Goal: Task Accomplishment & Management: Use online tool/utility

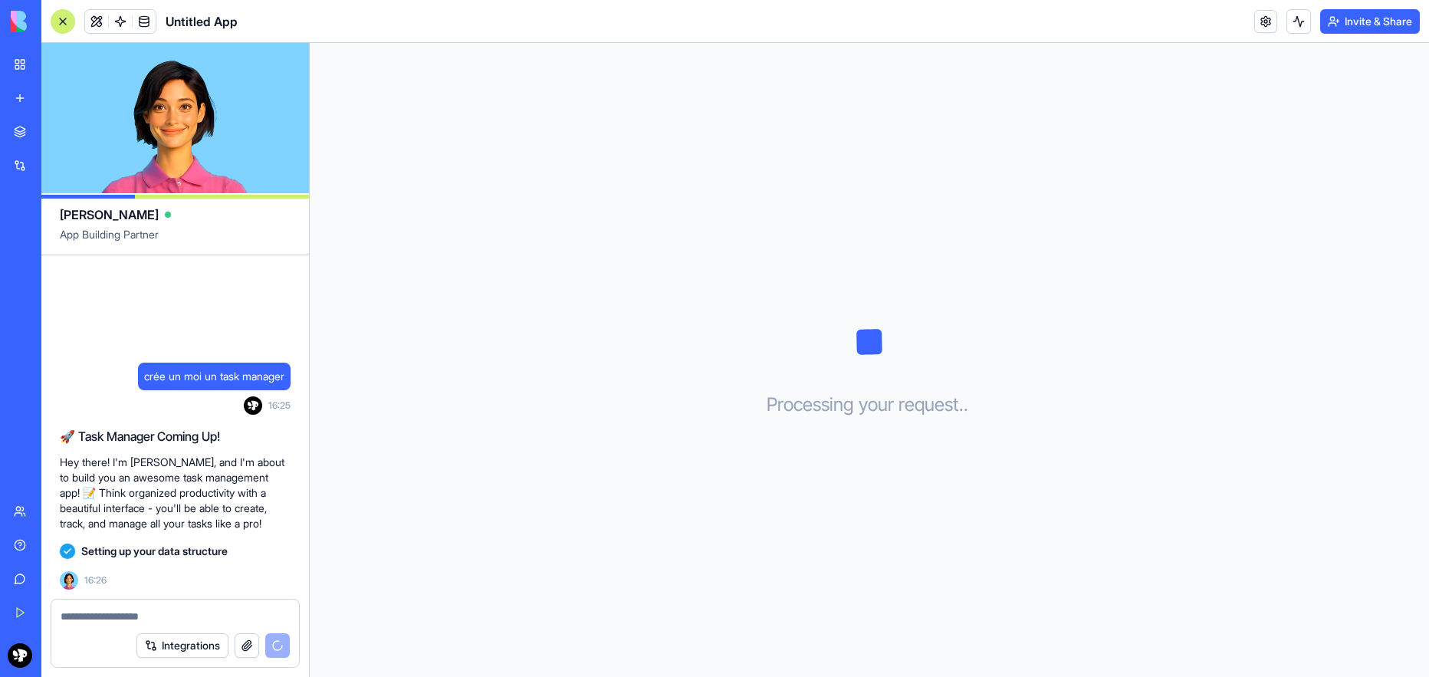
click at [130, 470] on p "Hey there! I'm [PERSON_NAME], and I'm about to build you an awesome task manage…" at bounding box center [175, 492] width 231 height 77
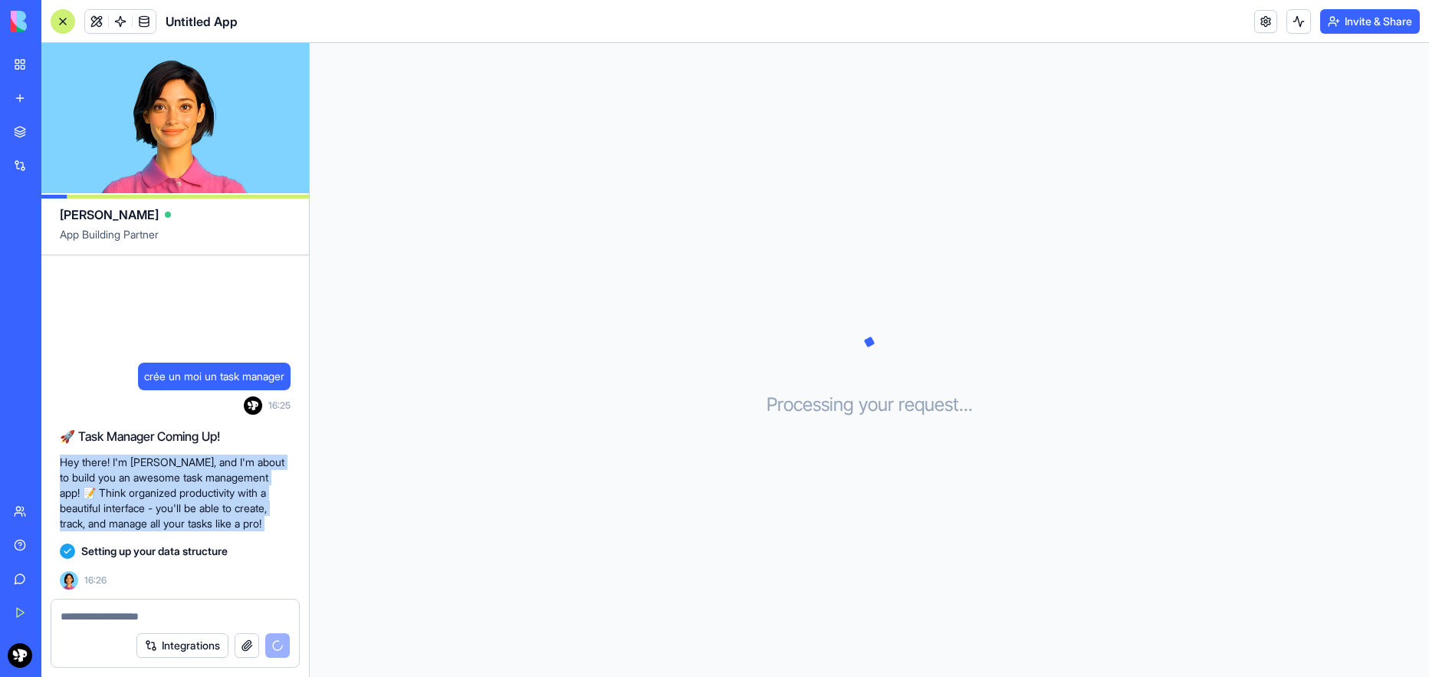
click at [130, 470] on p "Hey there! I'm [PERSON_NAME], and I'm about to build you an awesome task manage…" at bounding box center [175, 492] width 231 height 77
click at [120, 435] on div at bounding box center [120, 435] width 0 height 0
click at [326, 676] on div "Close" at bounding box center [714, 677] width 1429 height 0
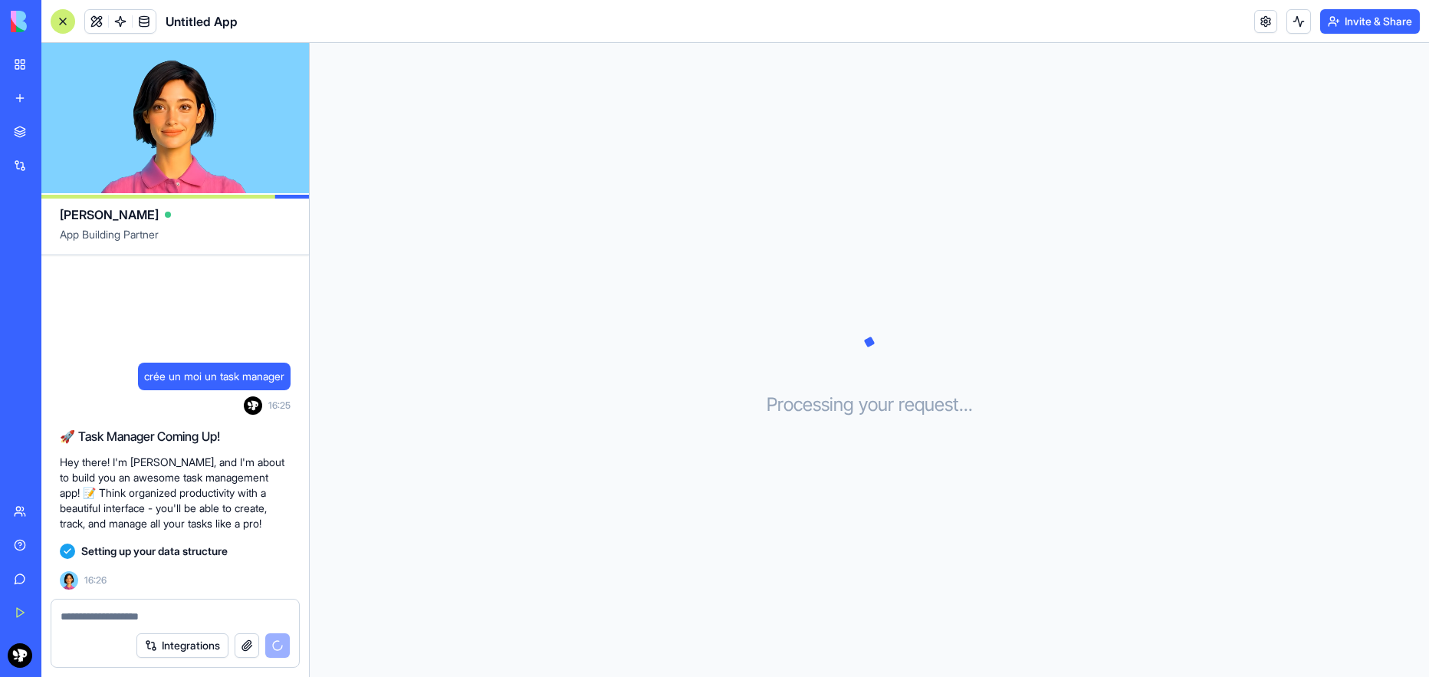
click at [185, 617] on textarea at bounding box center [175, 616] width 229 height 15
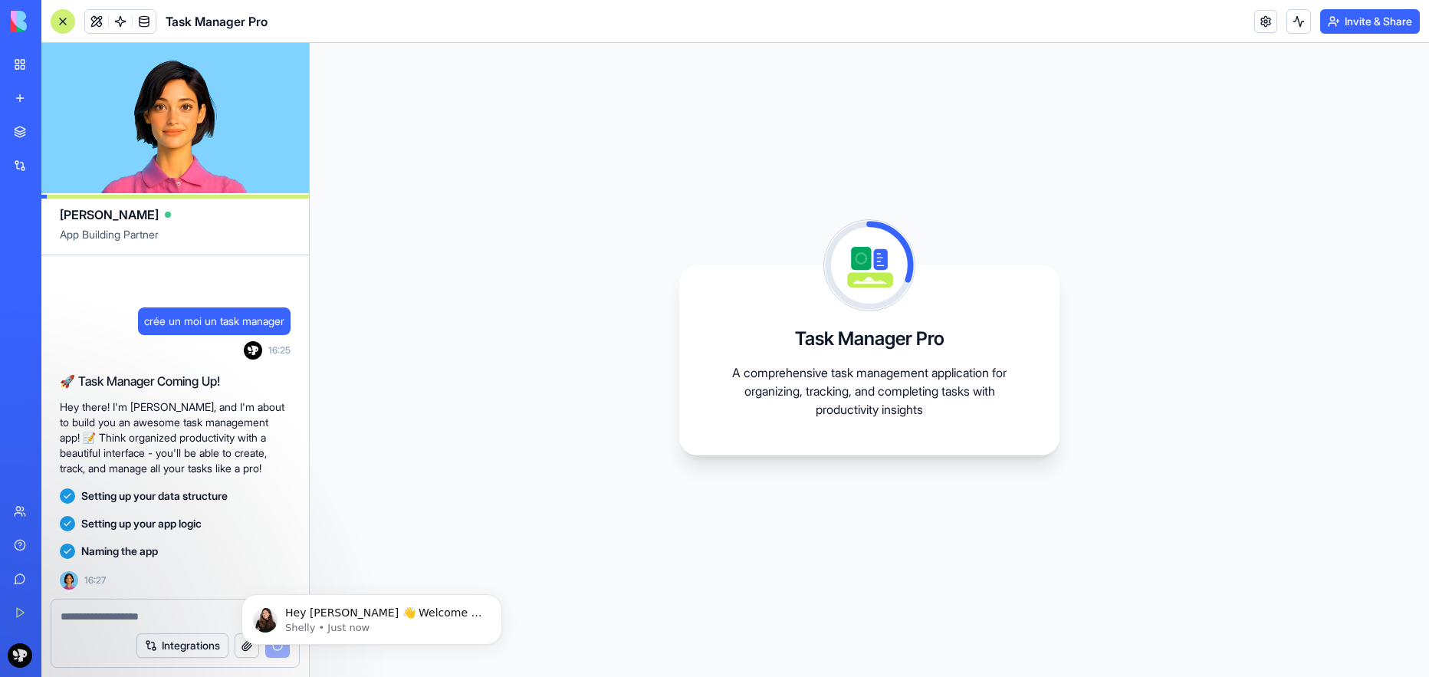
scroll to position [67, 0]
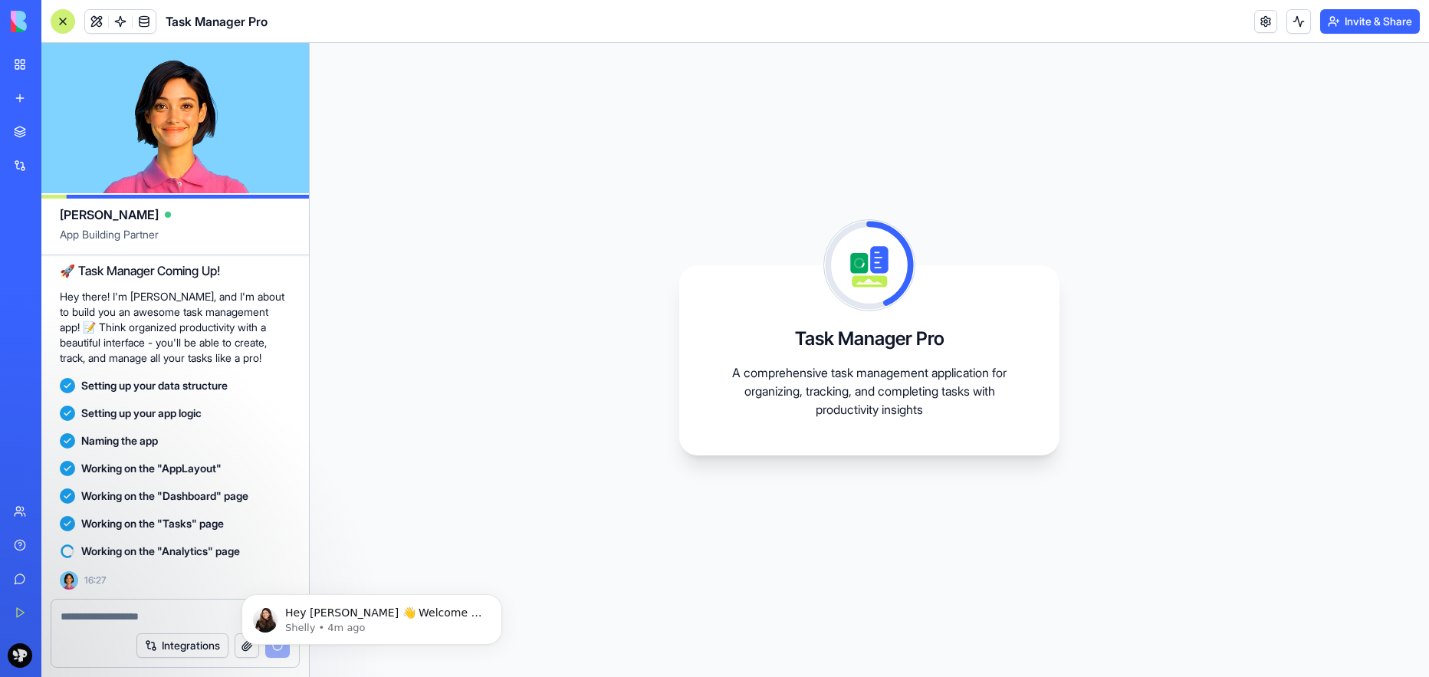
click at [104, 614] on textarea at bounding box center [175, 616] width 229 height 15
click at [447, 609] on p "Hey [PERSON_NAME] 👋 Welcome to Blocks 🙌 I'm here if you have any questions!" at bounding box center [384, 612] width 198 height 15
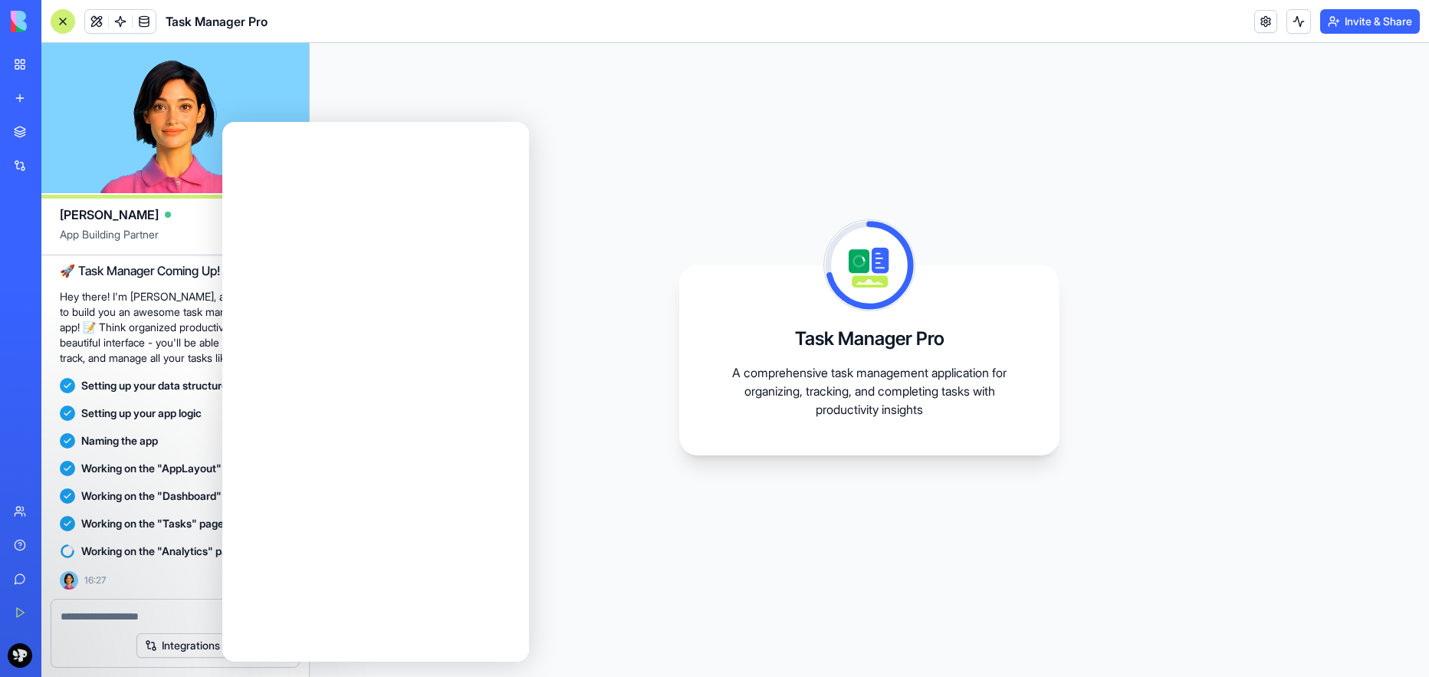
scroll to position [0, 0]
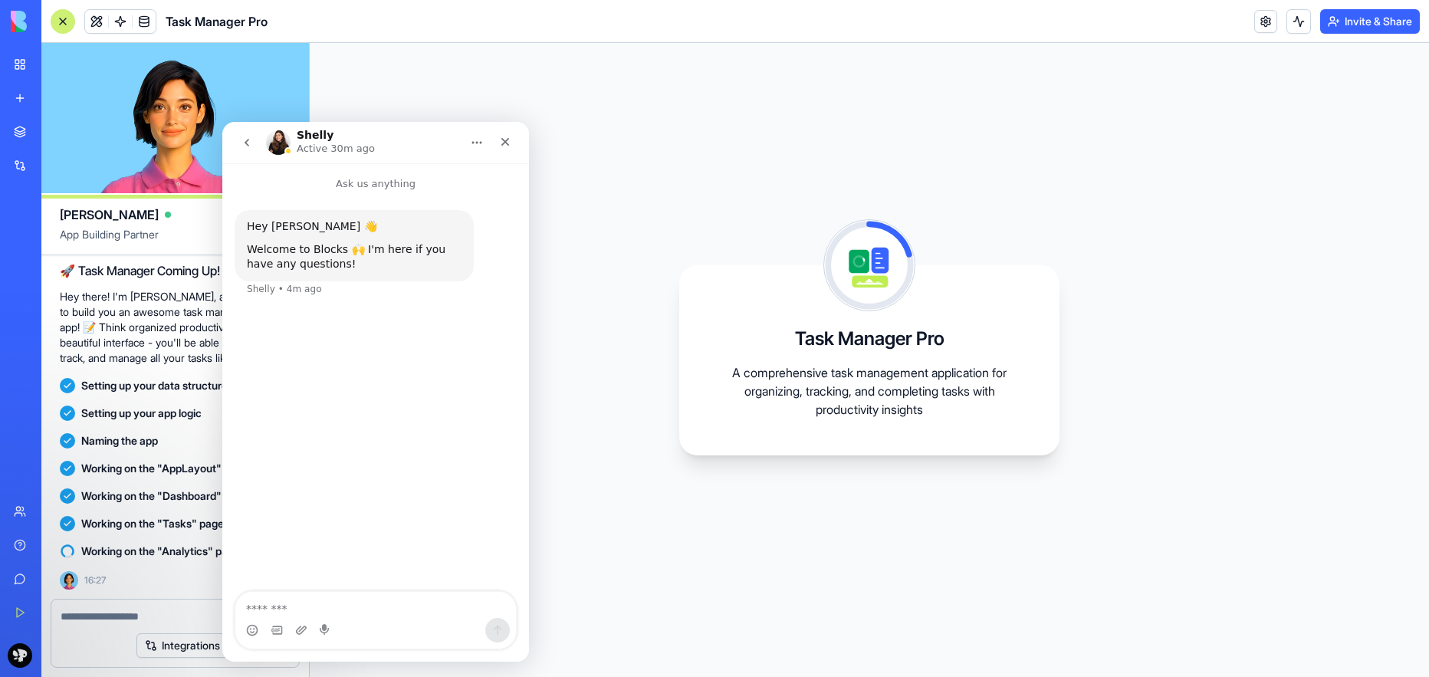
click at [286, 141] on img "Intercom messenger" at bounding box center [278, 142] width 25 height 25
click at [504, 141] on icon "Close" at bounding box center [505, 142] width 12 height 12
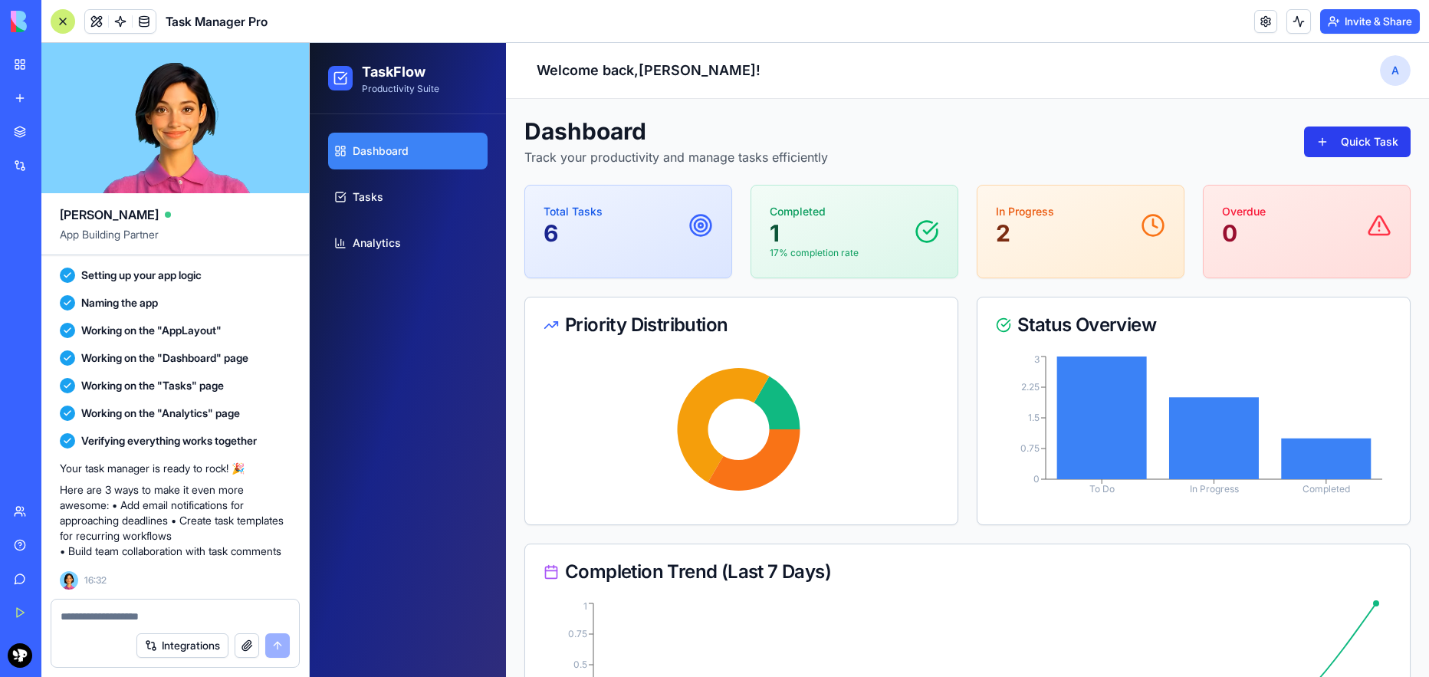
click at [1313, 135] on button "Quick Task" at bounding box center [1357, 141] width 107 height 31
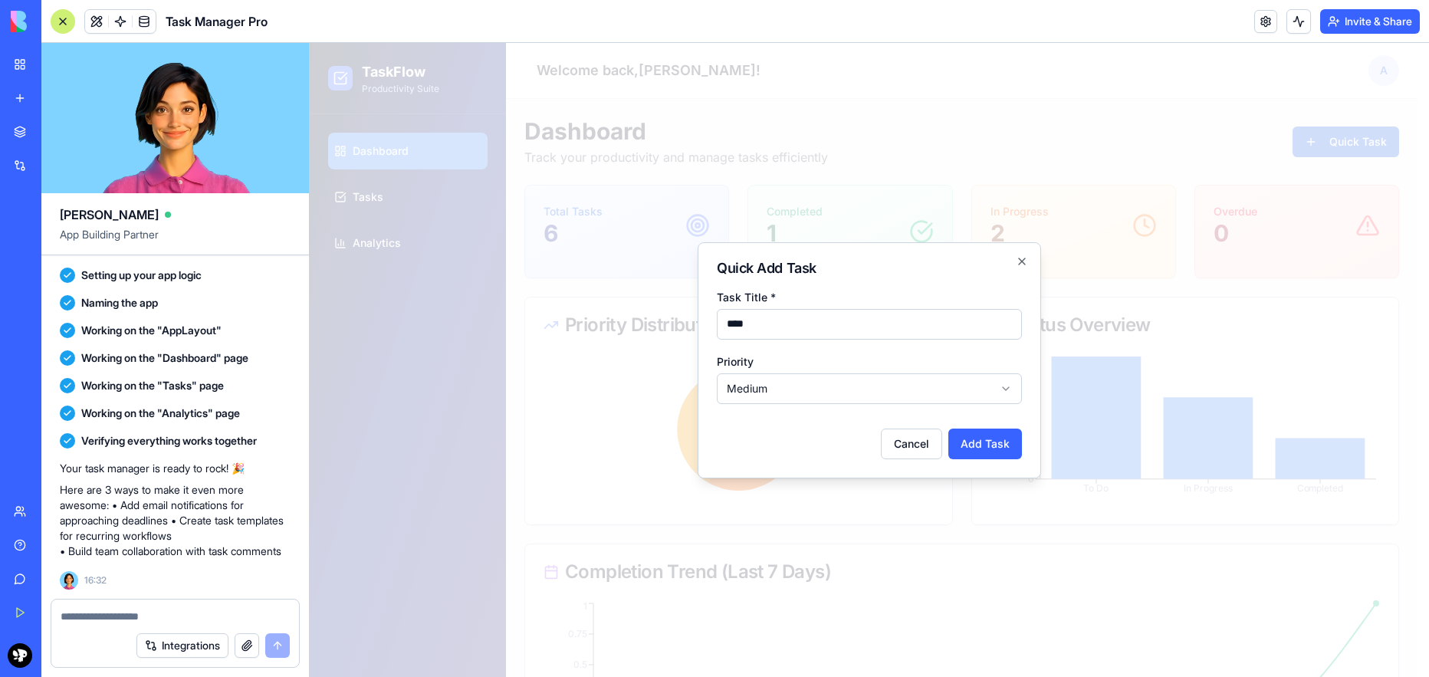
type input "****"
click at [864, 403] on form "Task Title * **** Priority Medium *** ****** **** ****** Cancel Add Task" at bounding box center [869, 373] width 305 height 172
drag, startPoint x: 846, startPoint y: 422, endPoint x: 831, endPoint y: 490, distance: 69.9
click at [987, 425] on div "Cancel Add Task" at bounding box center [869, 437] width 305 height 43
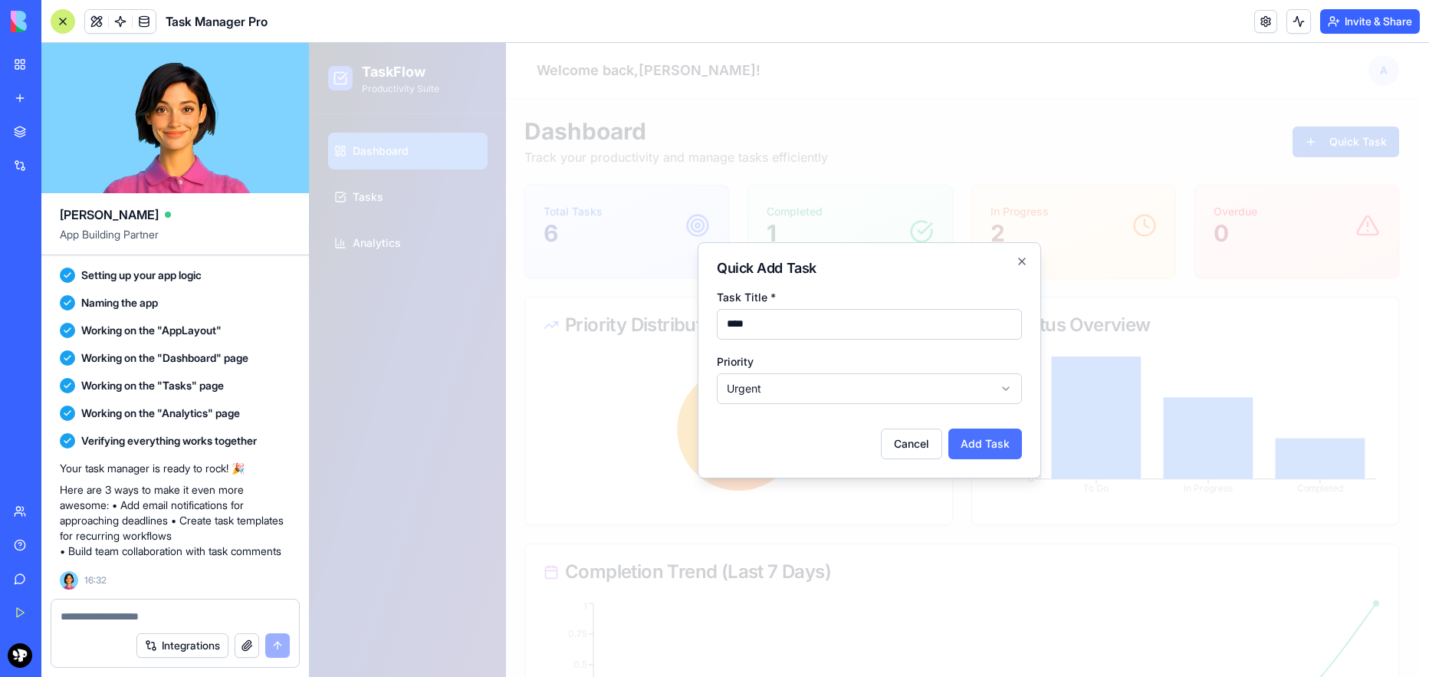
click at [992, 444] on button "Add Task" at bounding box center [985, 443] width 74 height 31
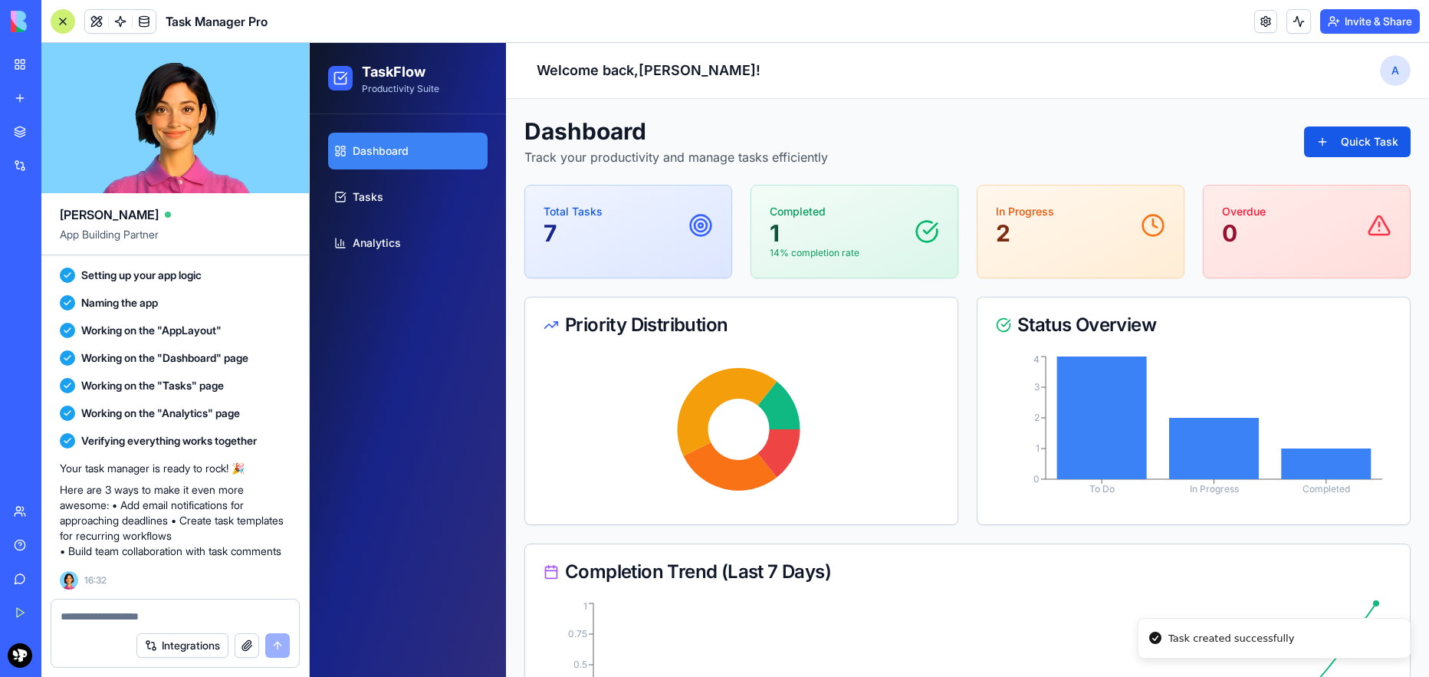
click at [553, 205] on p "Total Tasks" at bounding box center [572, 211] width 59 height 15
click at [379, 218] on ul "Dashboard Tasks Analytics" at bounding box center [407, 197] width 159 height 129
click at [384, 207] on link "Tasks" at bounding box center [407, 197] width 159 height 37
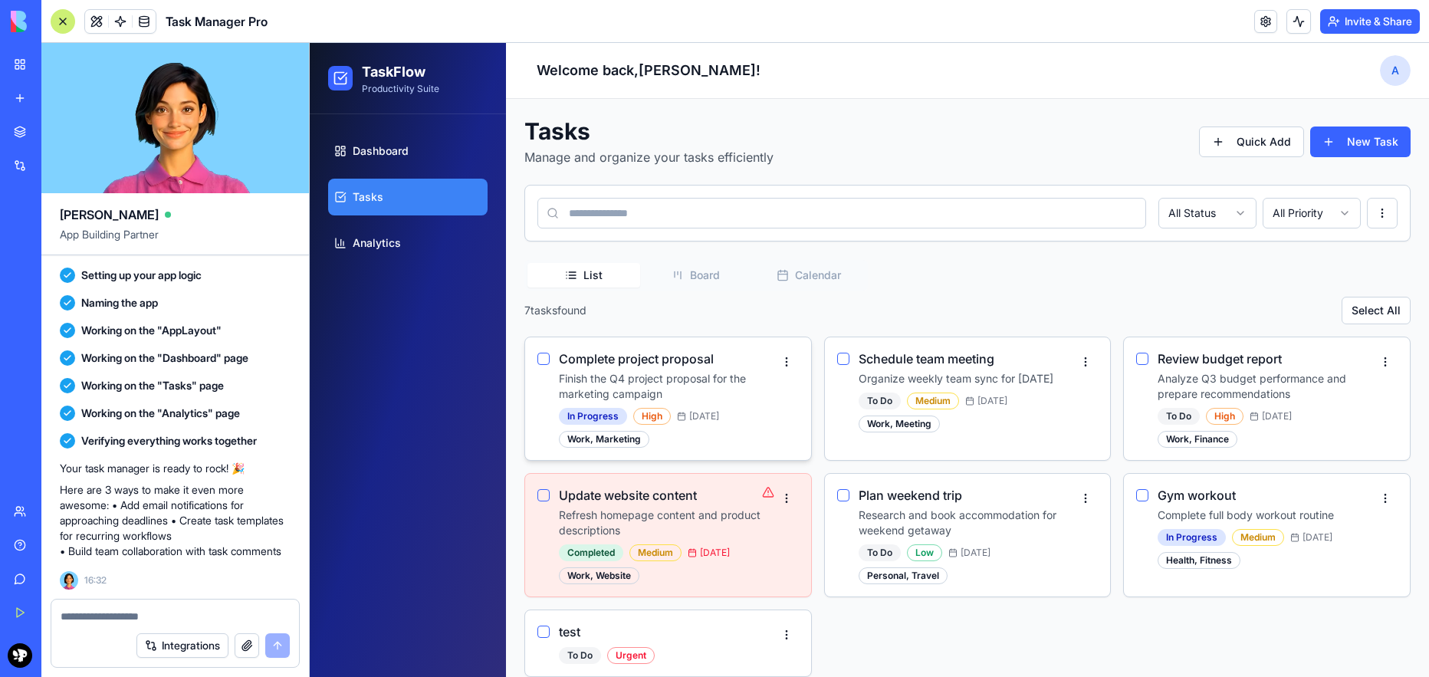
click at [758, 380] on p "Finish the Q4 project proposal for the marketing campaign" at bounding box center [666, 386] width 215 height 31
click at [625, 365] on h3 "Complete project proposal" at bounding box center [636, 358] width 155 height 18
click at [619, 431] on div "Work, Marketing" at bounding box center [604, 439] width 90 height 17
click at [778, 360] on html "TaskFlow Productivity Suite Dashboard Tasks Analytics Welcome back, [PERSON_NAM…" at bounding box center [869, 369] width 1119 height 652
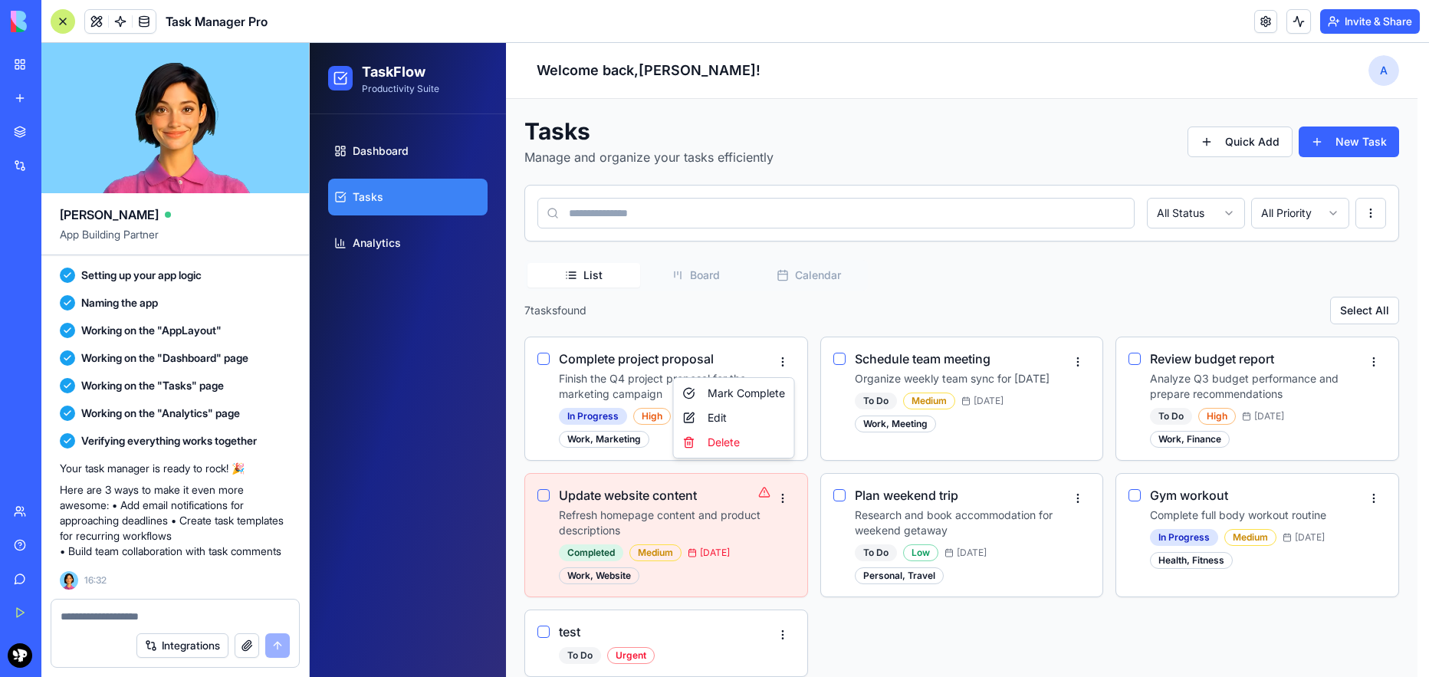
click at [756, 322] on html "TaskFlow Productivity Suite Dashboard Tasks Analytics Welcome back, [PERSON_NAM…" at bounding box center [869, 369] width 1119 height 652
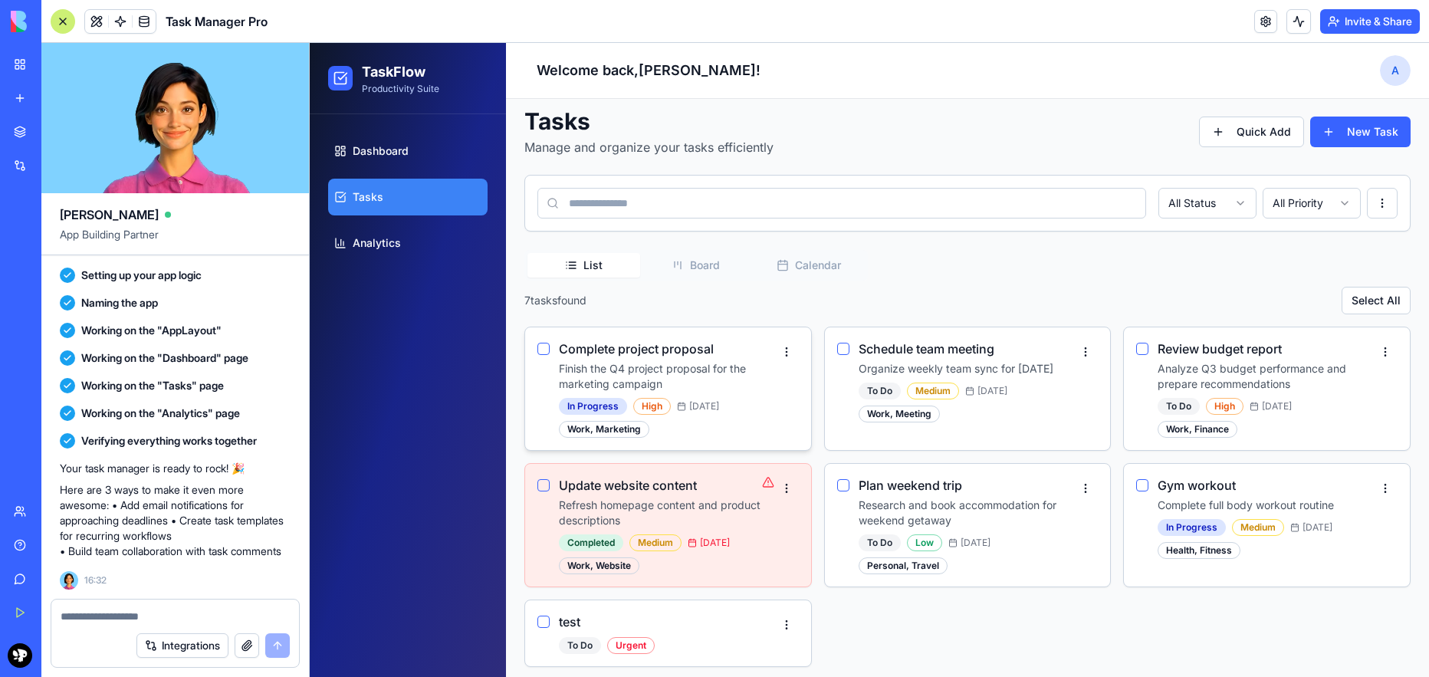
scroll to position [18, 0]
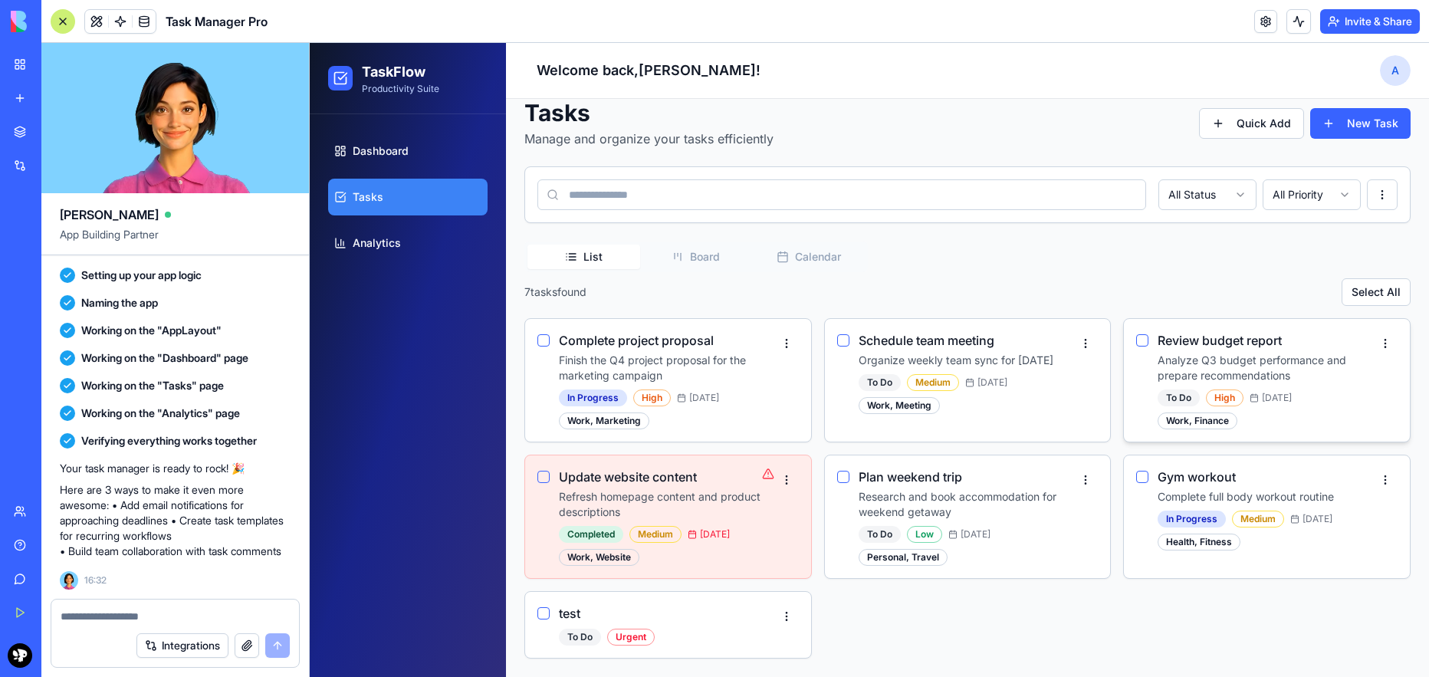
click at [1212, 382] on p "Analyze Q3 budget performance and prepare recommendations" at bounding box center [1264, 368] width 215 height 31
click at [1209, 487] on div "Gym workout Complete full body workout routine In Progress Medium [DATE] Health…" at bounding box center [1264, 508] width 215 height 83
drag, startPoint x: 920, startPoint y: 487, endPoint x: 891, endPoint y: 494, distance: 30.7
click at [913, 489] on div "Plan weekend trip Research and book accommodation for weekend getaway To Do Low…" at bounding box center [965, 516] width 215 height 98
click at [634, 530] on div "Medium" at bounding box center [655, 534] width 52 height 17
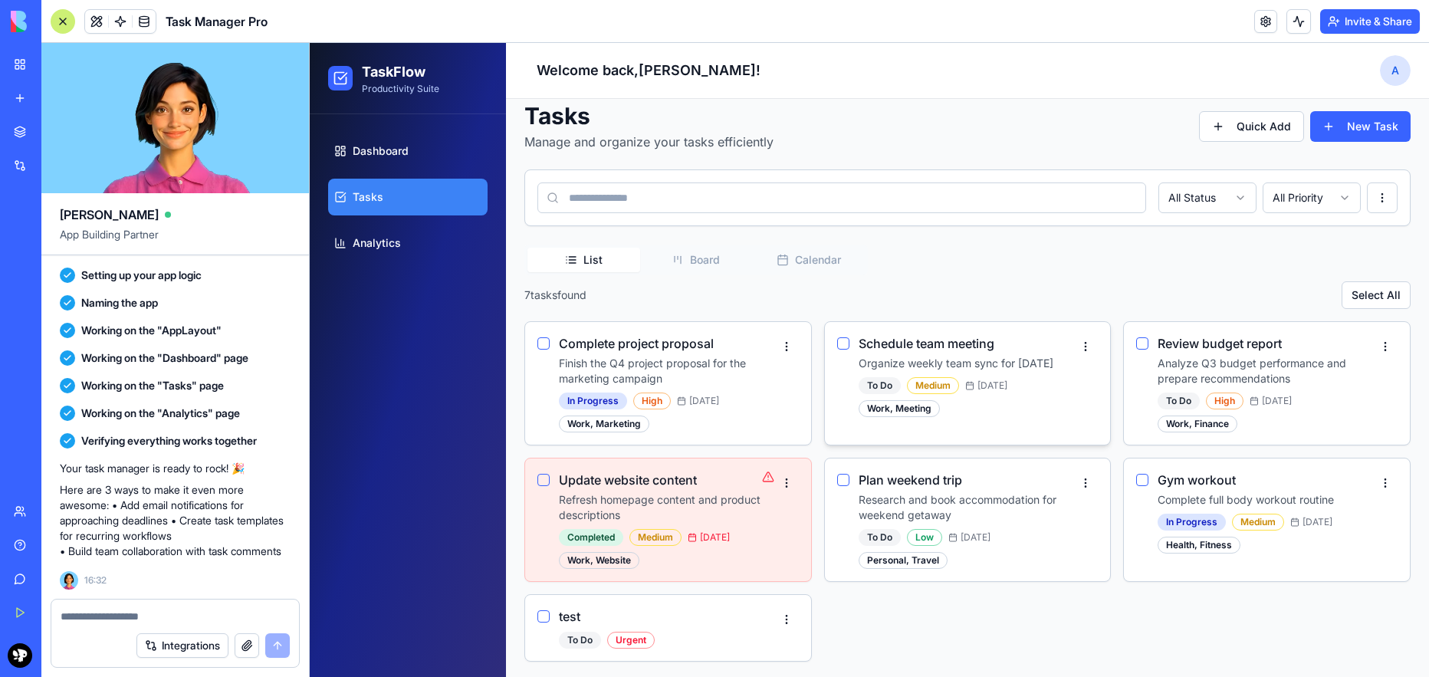
scroll to position [0, 0]
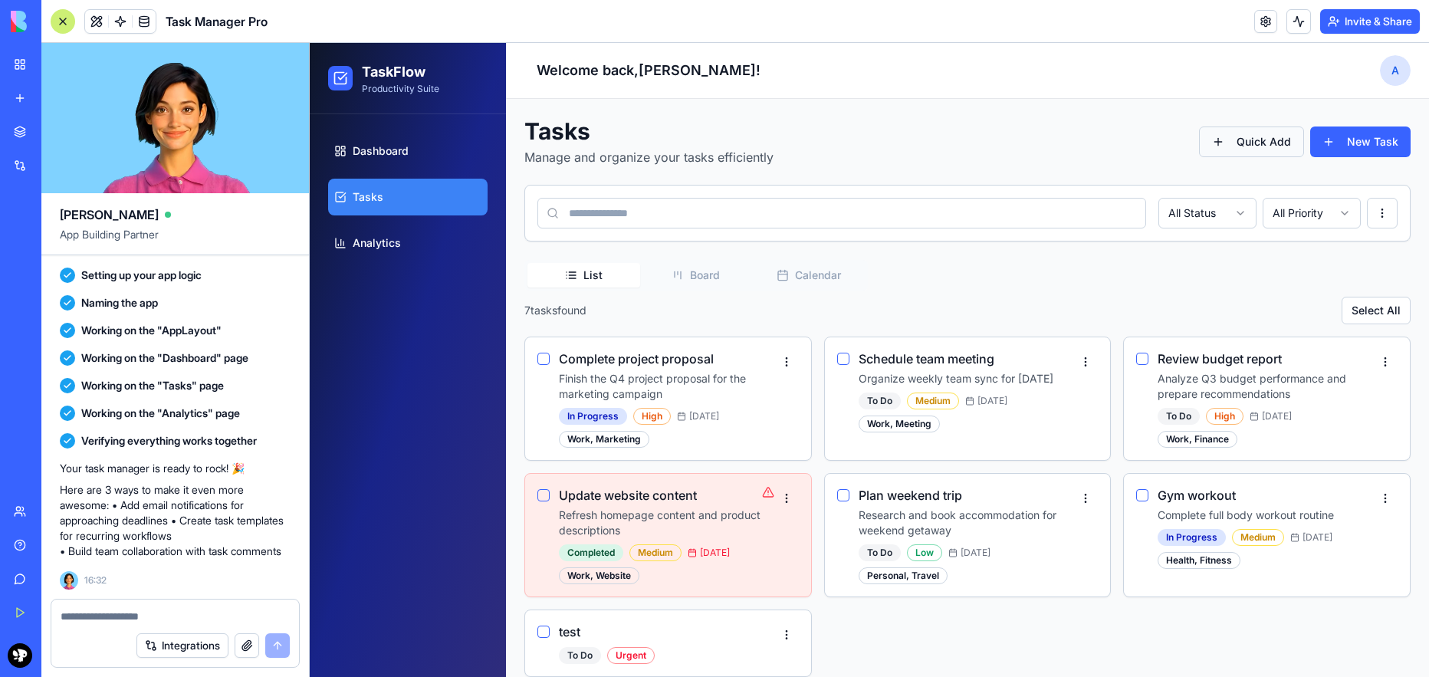
click at [1248, 141] on button "Quick Add" at bounding box center [1251, 141] width 105 height 31
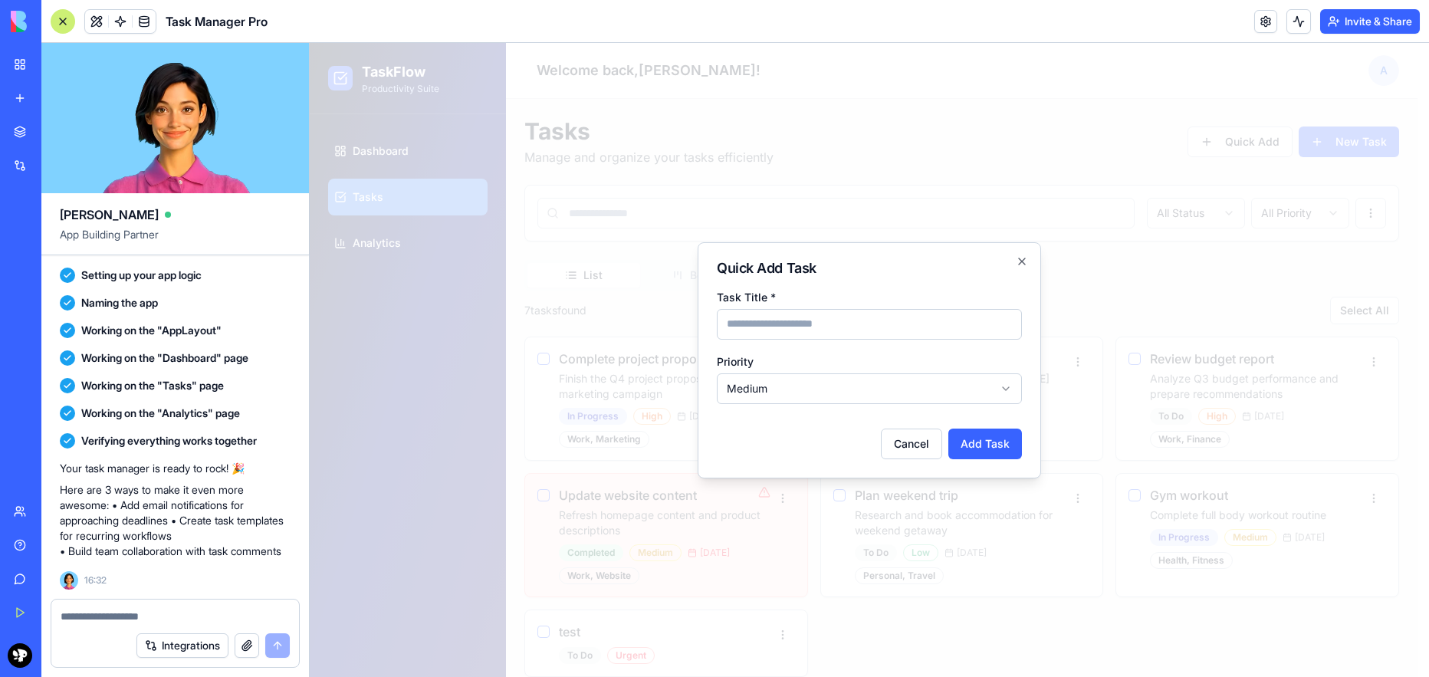
click at [1022, 249] on div "Quick Add Task Task Title * Priority Medium *** ****** **** ****** Cancel Add T…" at bounding box center [868, 360] width 343 height 236
click at [1019, 258] on icon "button" at bounding box center [1021, 261] width 12 height 12
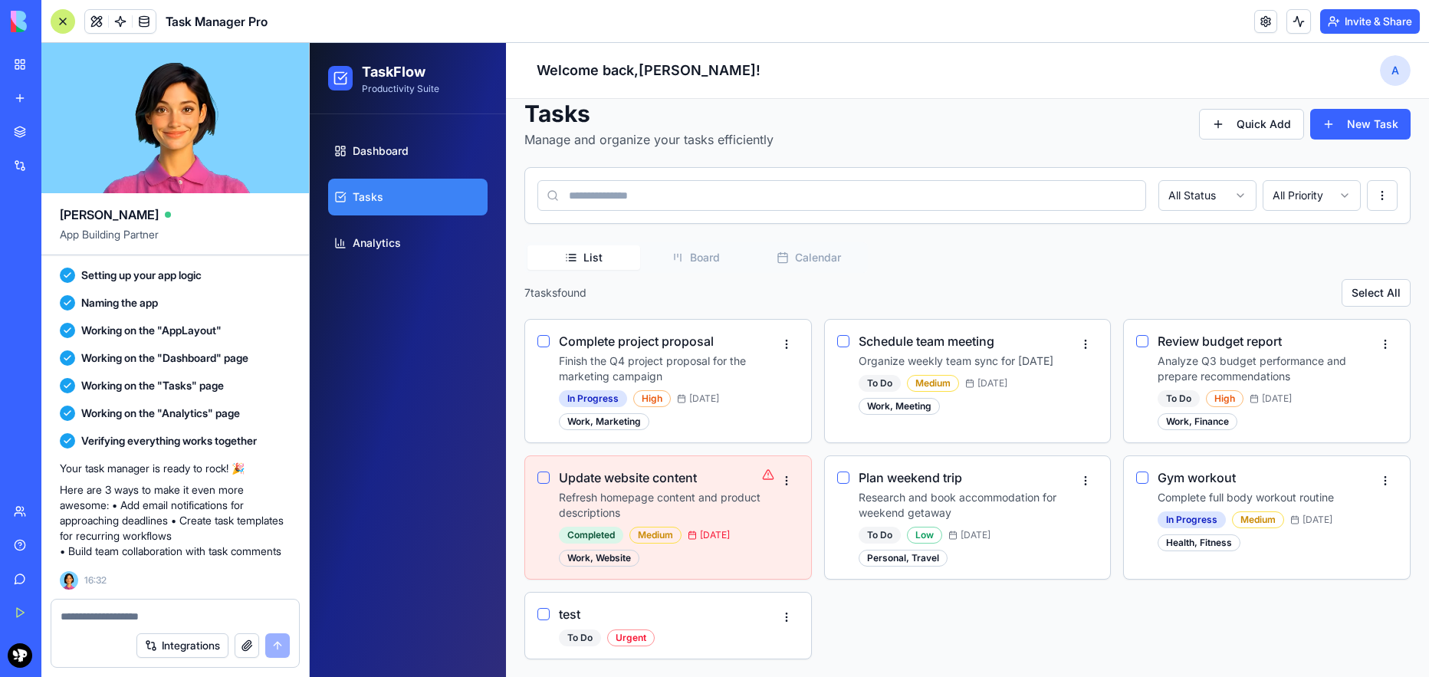
scroll to position [18, 0]
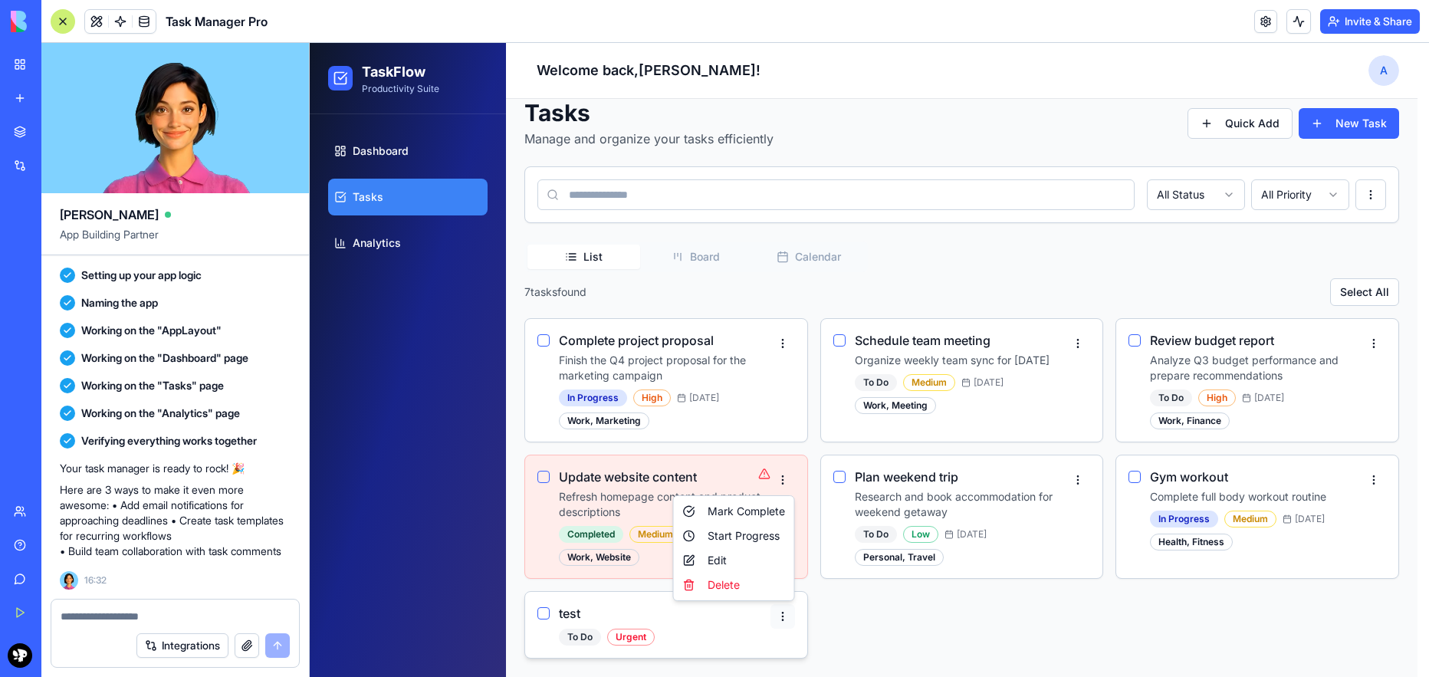
click at [788, 618] on html "TaskFlow Productivity Suite Dashboard Tasks Analytics Welcome back, [PERSON_NAM…" at bounding box center [869, 351] width 1119 height 652
click at [748, 584] on div "Delete" at bounding box center [734, 584] width 114 height 25
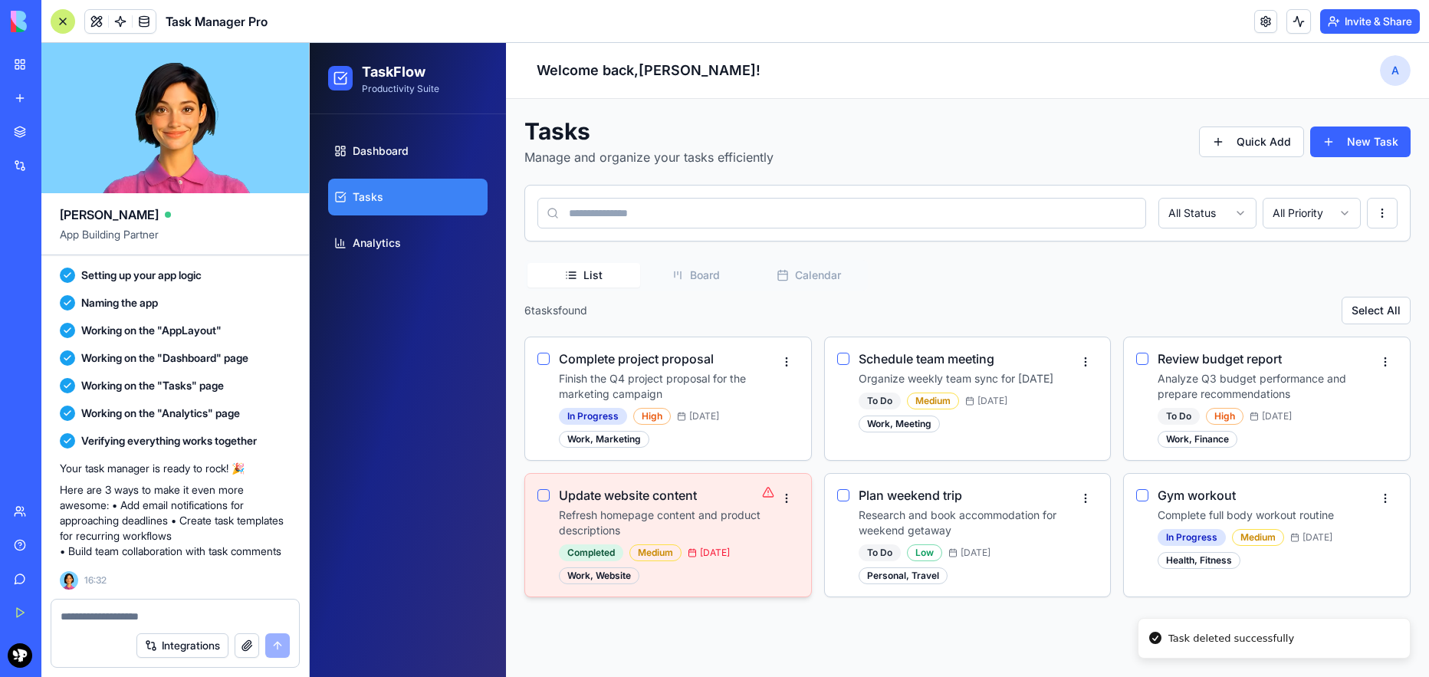
scroll to position [0, 0]
click at [783, 492] on html "TaskFlow Productivity Suite Dashboard Tasks Analytics Welcome back, [PERSON_NAM…" at bounding box center [869, 360] width 1119 height 634
click at [917, 592] on html "TaskFlow Productivity Suite Dashboard Tasks Analytics Welcome back, [PERSON_NAM…" at bounding box center [869, 360] width 1119 height 634
click at [701, 252] on div "Tasks Manage and organize your tasks efficiently Quick Add New Task All Status …" at bounding box center [967, 357] width 886 height 480
click at [703, 305] on div "6 task s found Select All" at bounding box center [967, 311] width 886 height 28
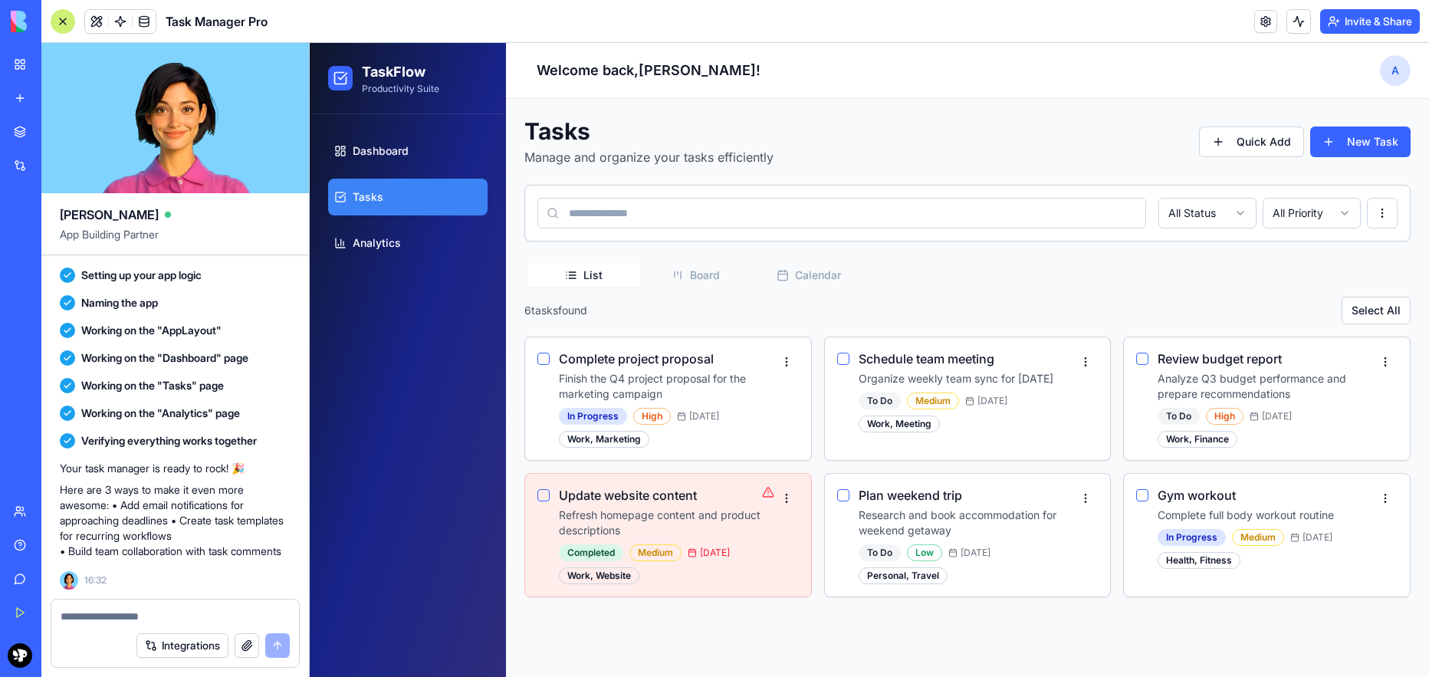
click at [708, 291] on div "List Board Calendar 6 task s found Select All Complete project proposal Finish …" at bounding box center [967, 428] width 886 height 337
click at [715, 287] on div "List Board Calendar" at bounding box center [695, 275] width 343 height 31
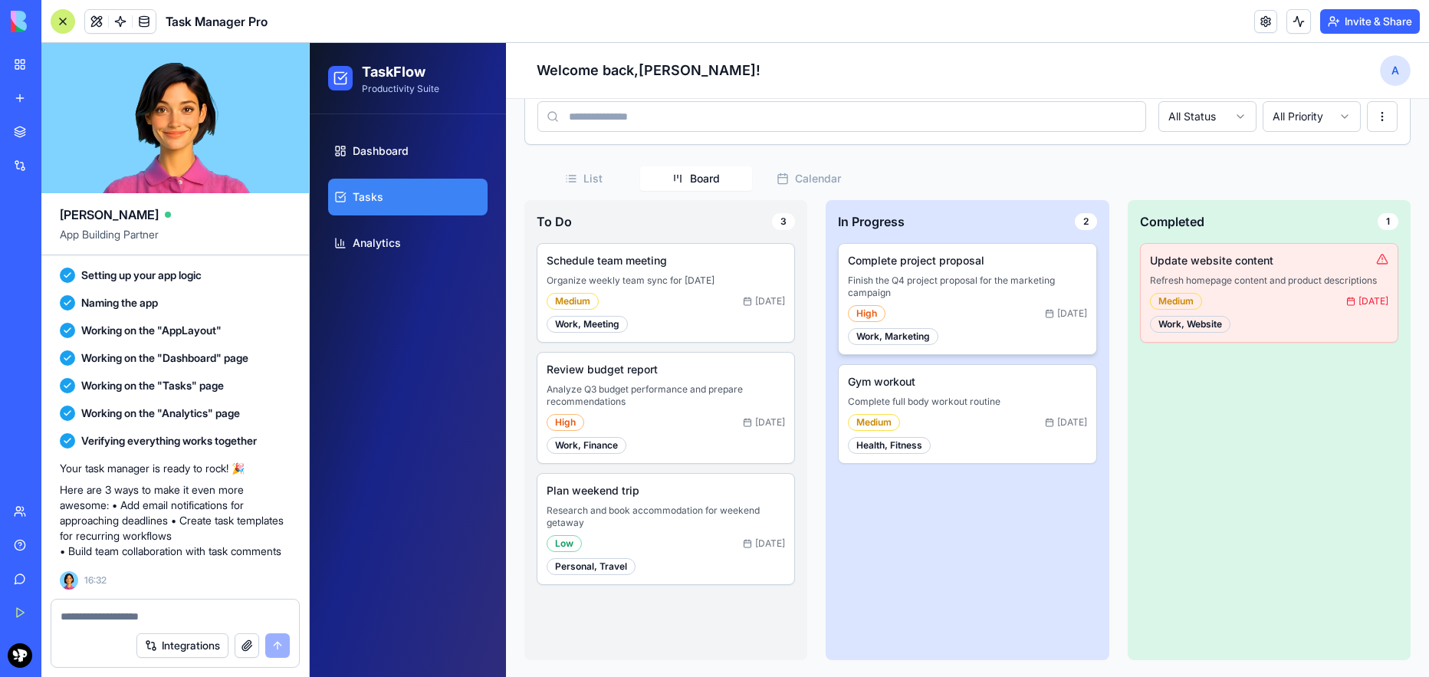
scroll to position [98, 0]
drag, startPoint x: 986, startPoint y: 245, endPoint x: 564, endPoint y: 19, distance: 479.0
